Goal: Task Accomplishment & Management: Complete application form

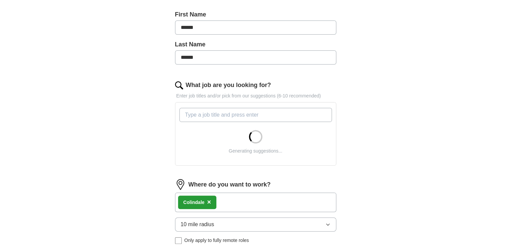
scroll to position [202, 0]
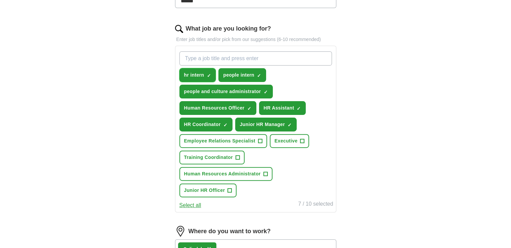
click at [0, 0] on span "×" at bounding box center [0, 0] width 0 height 0
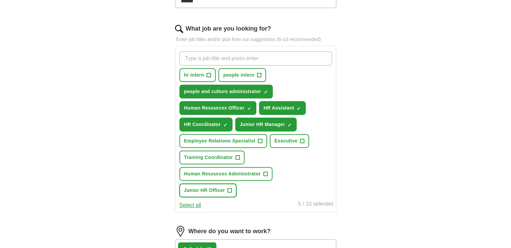
click at [202, 191] on span "Junior HR Officer" at bounding box center [204, 190] width 41 height 7
click at [215, 170] on span "Human Resources Administrator" at bounding box center [222, 173] width 77 height 7
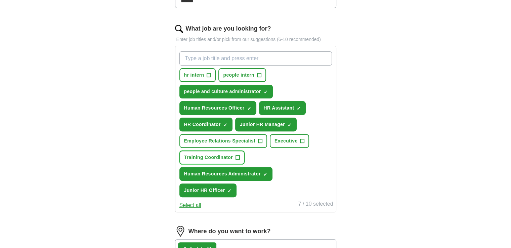
click at [216, 155] on span "Training Coordinator" at bounding box center [208, 157] width 49 height 7
click at [225, 135] on button "Employee Relations Specialist +" at bounding box center [223, 141] width 88 height 14
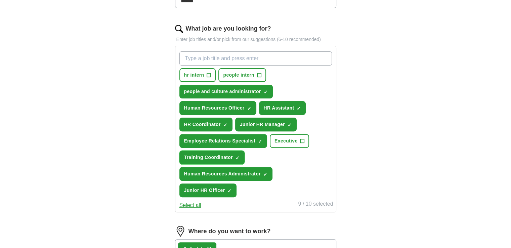
click at [0, 0] on span "×" at bounding box center [0, 0] width 0 height 0
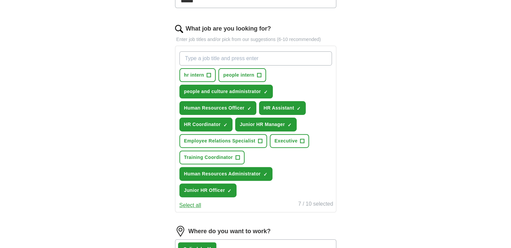
click at [231, 57] on input "What job are you looking for?" at bounding box center [255, 58] width 153 height 14
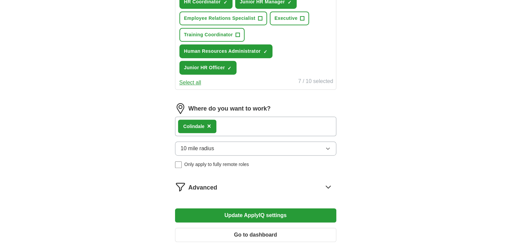
scroll to position [402, 0]
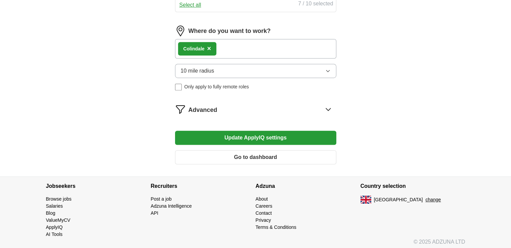
click at [327, 106] on icon at bounding box center [328, 109] width 11 height 11
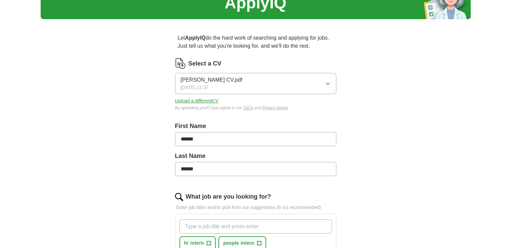
scroll to position [202, 0]
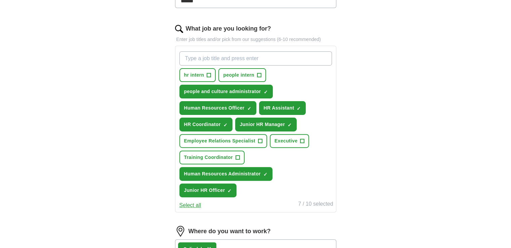
click at [227, 58] on input "What job are you looking for?" at bounding box center [255, 58] width 153 height 14
type input "o"
type input "part time"
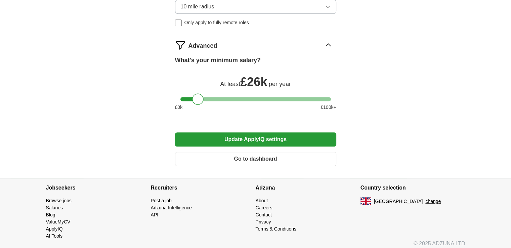
scroll to position [468, 0]
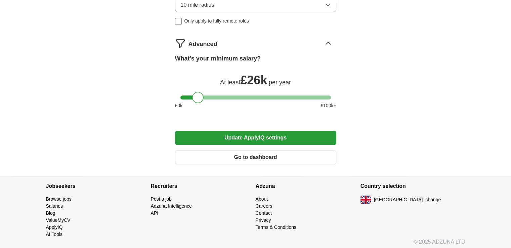
click at [255, 133] on button "Update ApplyIQ settings" at bounding box center [255, 138] width 161 height 14
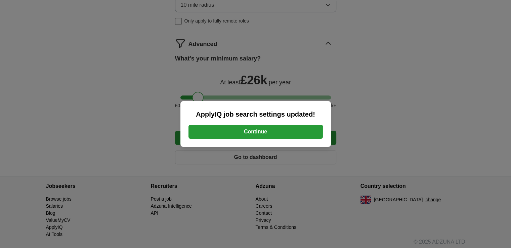
click at [251, 130] on button "Continue" at bounding box center [255, 132] width 134 height 14
